Goal: Information Seeking & Learning: Check status

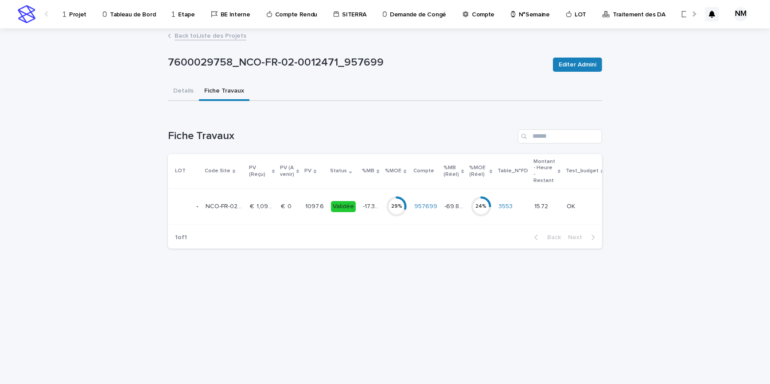
click at [78, 18] on link "Projet" at bounding box center [76, 13] width 28 height 27
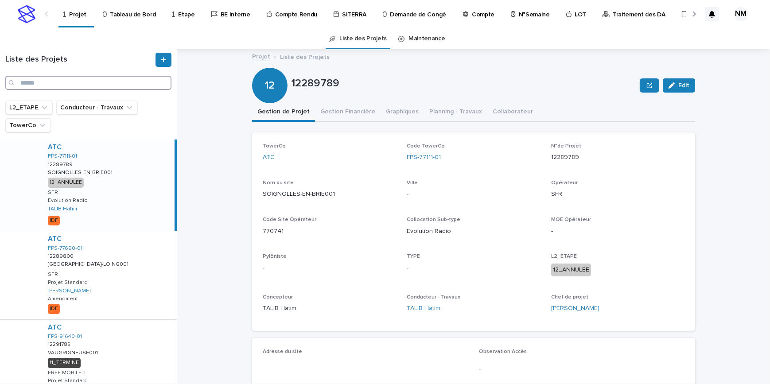
click at [78, 82] on input "Search" at bounding box center [88, 83] width 166 height 14
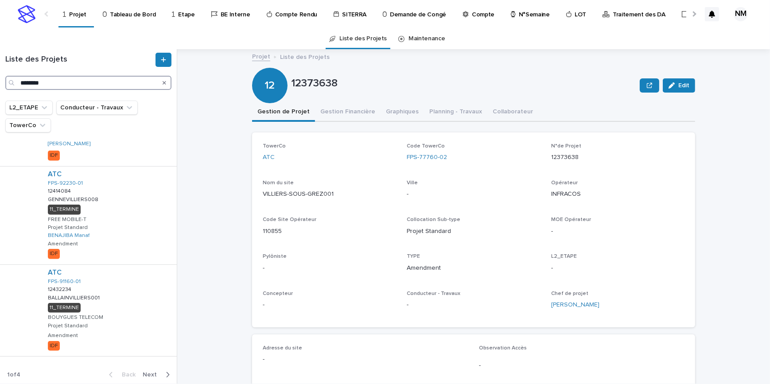
scroll to position [692, 0]
type input "********"
click at [38, 128] on icon "TowerCo" at bounding box center [42, 125] width 9 height 9
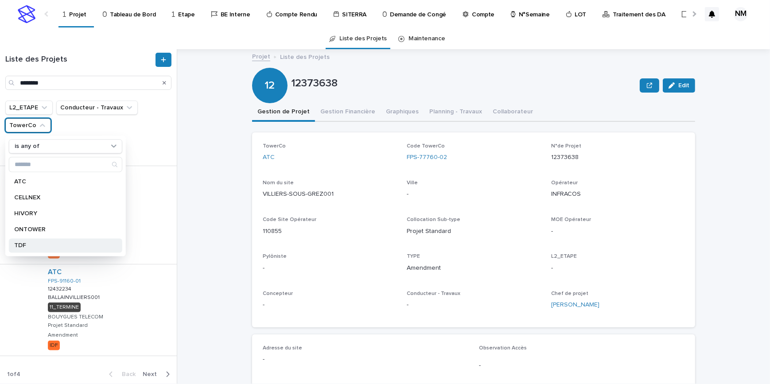
click at [32, 244] on p "TDF" at bounding box center [61, 245] width 94 height 6
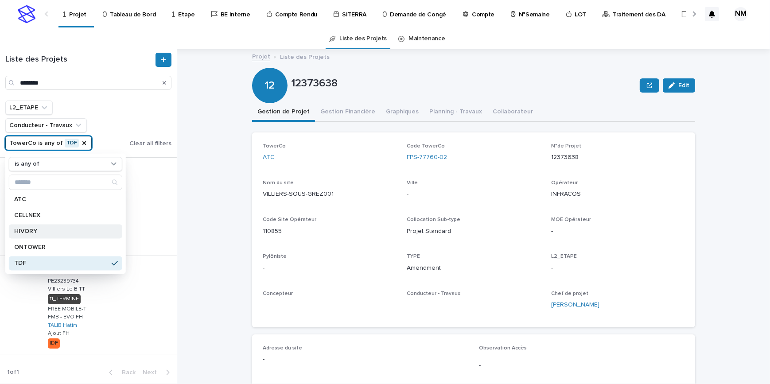
scroll to position [166, 0]
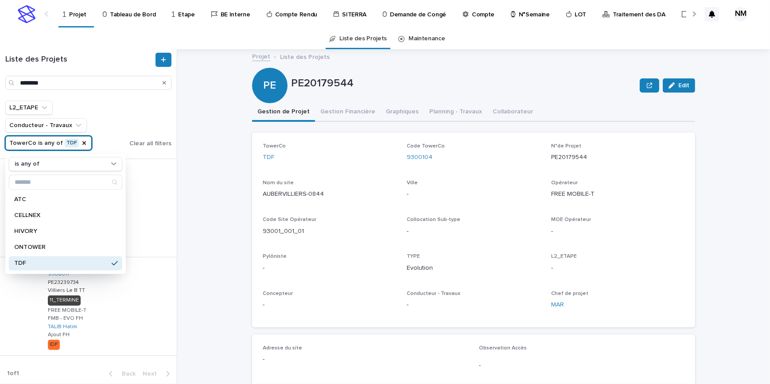
click at [194, 234] on div "Projet Liste des Projets PE20179544 Edit PE PE20179544 Edit Sorry, there was an…" at bounding box center [479, 216] width 582 height 334
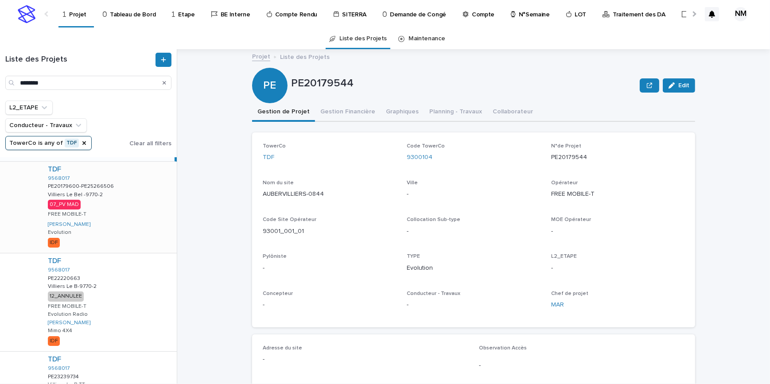
scroll to position [0, 0]
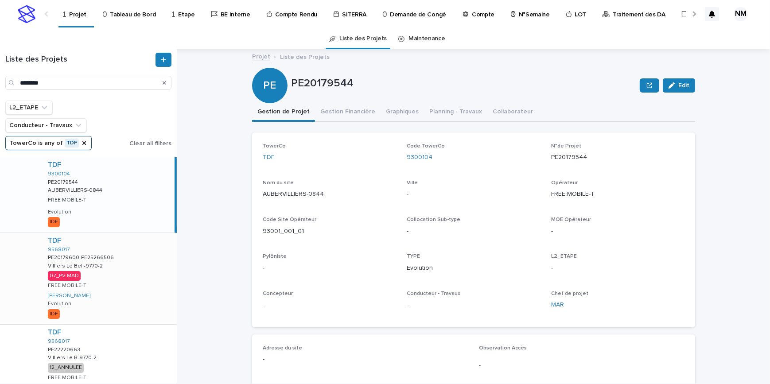
click at [113, 285] on div "TDF 9568017 PE20179600-PE25266506 PE20179600-PE25266506 Villiers Le Bel -9770-2…" at bounding box center [109, 278] width 136 height 91
click at [336, 110] on button "Gestion Financière" at bounding box center [348, 112] width 66 height 19
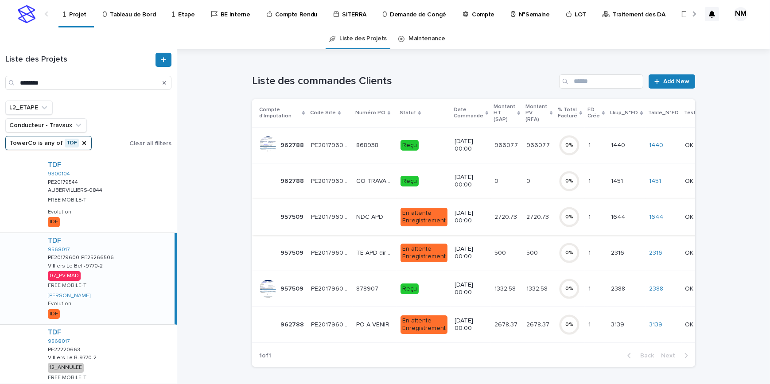
scroll to position [80, 0]
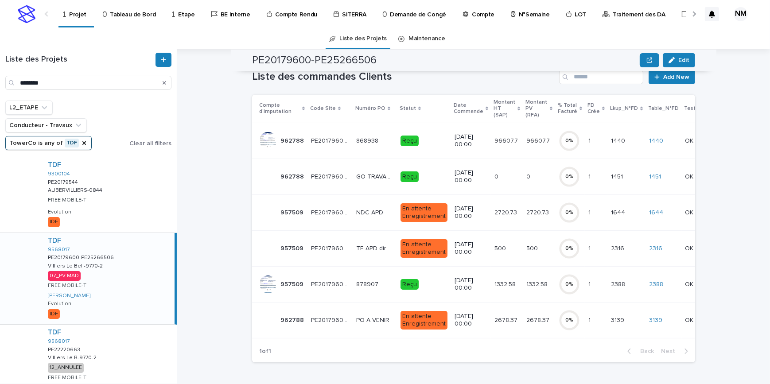
click at [530, 150] on td "96607.7 96607.7" at bounding box center [539, 141] width 32 height 36
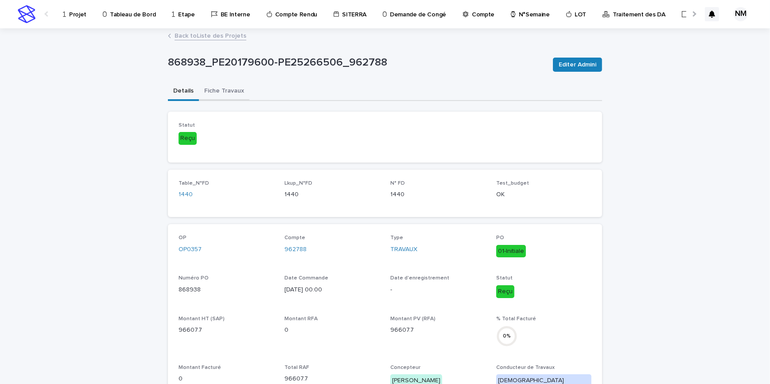
click at [225, 94] on button "Fiche Travaux" at bounding box center [224, 91] width 50 height 19
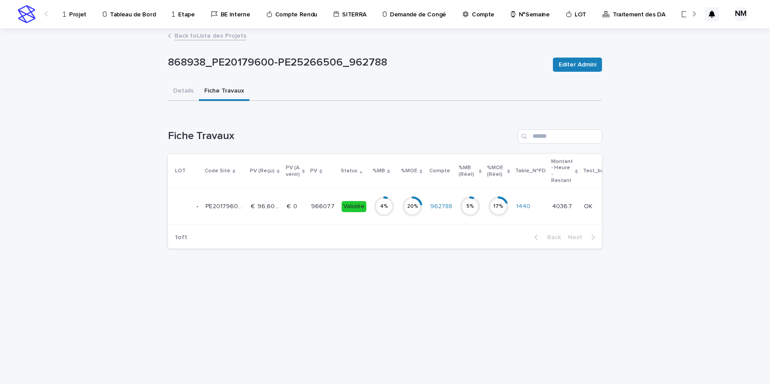
click at [358, 215] on div "Validée" at bounding box center [353, 207] width 25 height 18
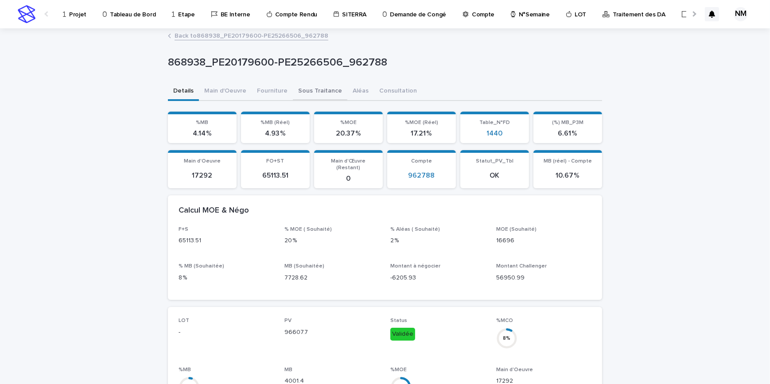
click at [306, 89] on button "Sous Traitance" at bounding box center [320, 91] width 54 height 19
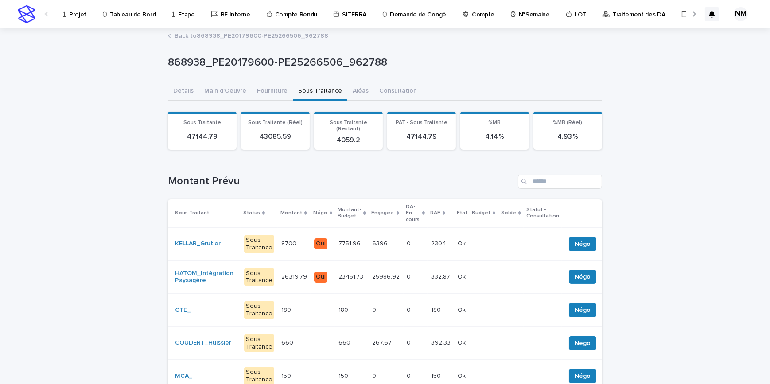
click at [369, 238] on td "6396 6396" at bounding box center [386, 243] width 35 height 33
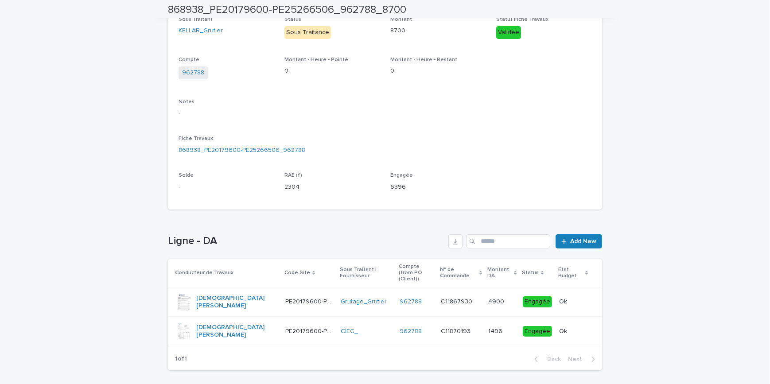
scroll to position [189, 0]
